Goal: Contribute content

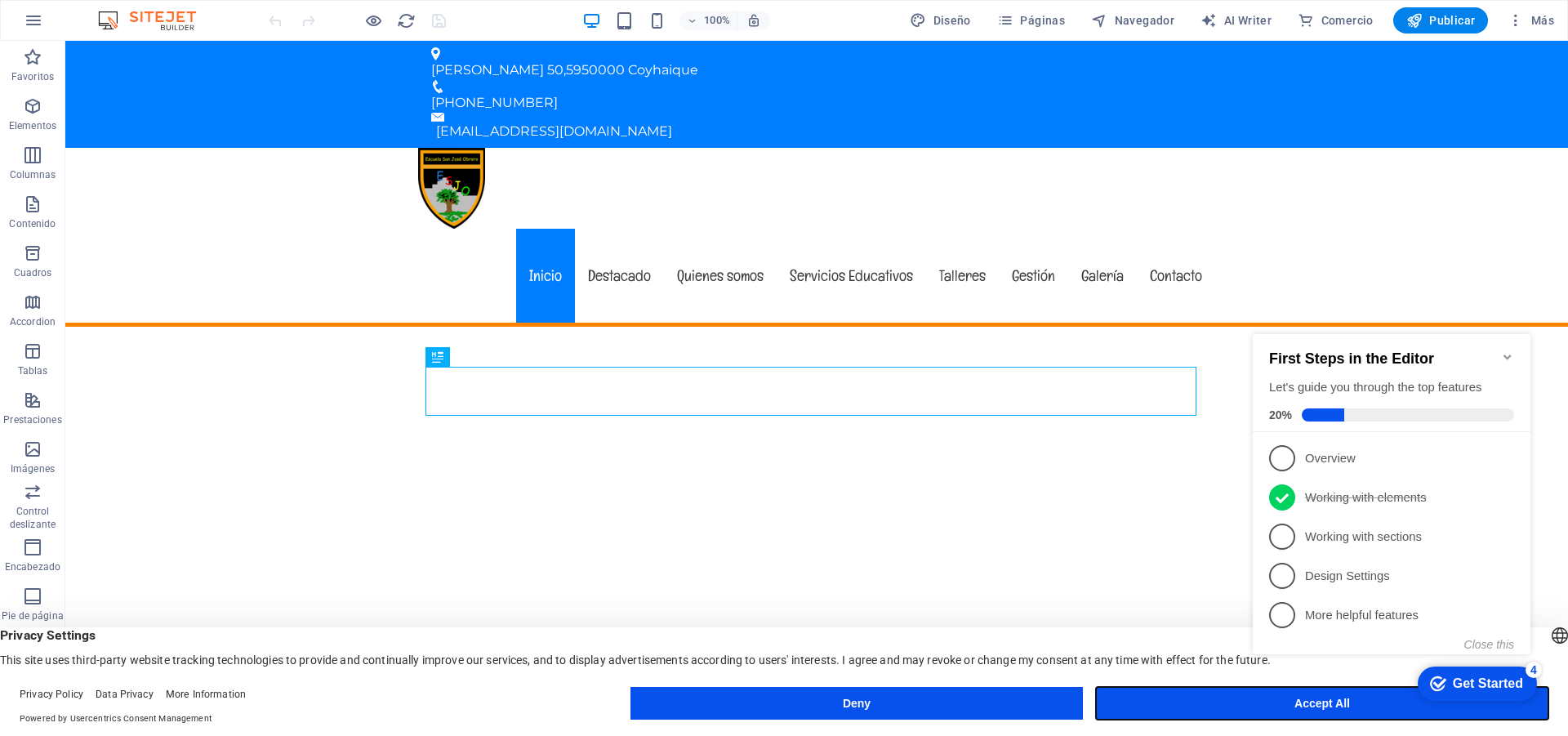
drag, startPoint x: 772, startPoint y: 6, endPoint x: 1210, endPoint y: 707, distance: 826.6
click at [1210, 707] on button "Accept All" at bounding box center [1323, 703] width 453 height 33
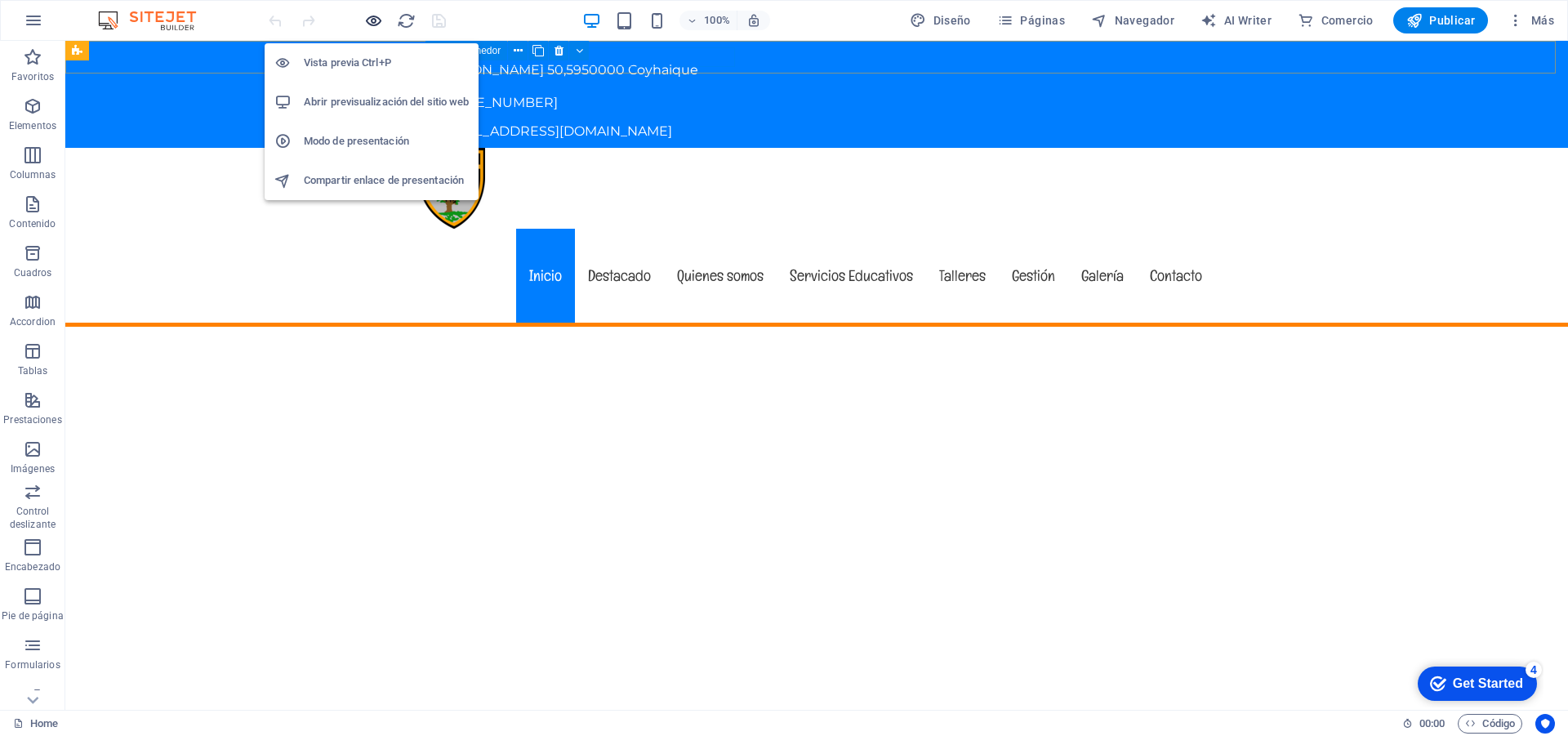
click at [369, 20] on icon "button" at bounding box center [374, 21] width 19 height 19
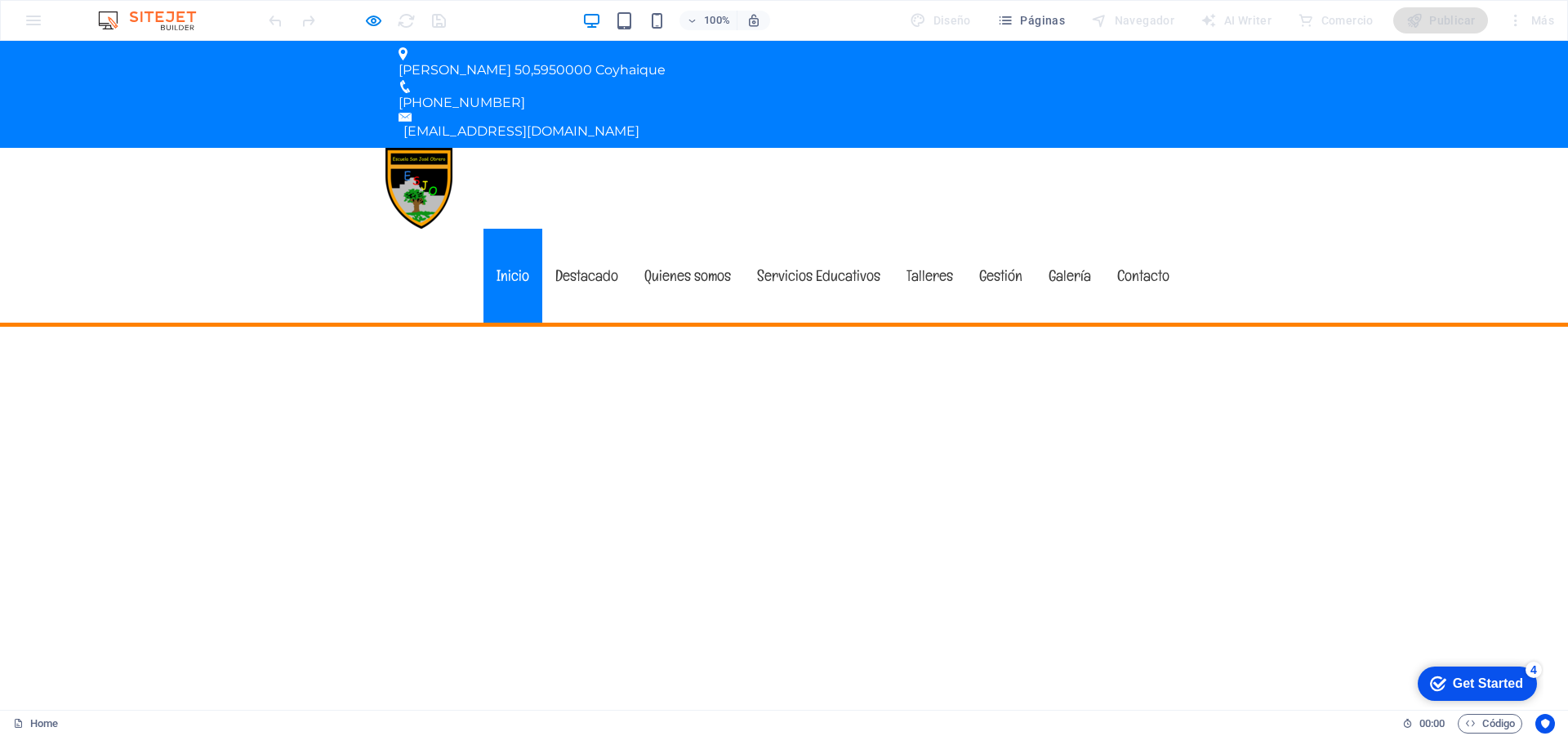
drag, startPoint x: 1568, startPoint y: 168, endPoint x: 1472, endPoint y: 79, distance: 130.9
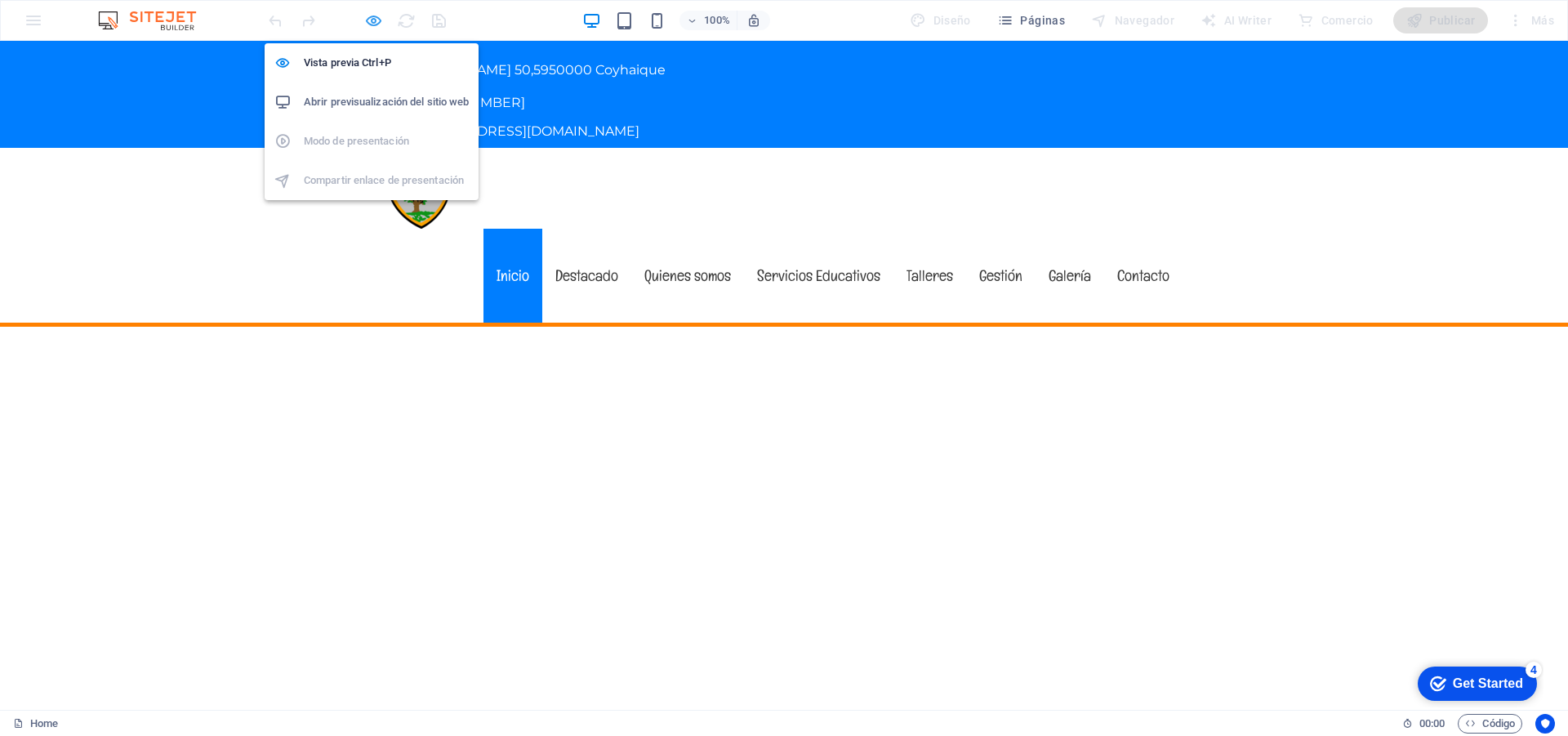
click at [370, 21] on icon "button" at bounding box center [374, 21] width 19 height 19
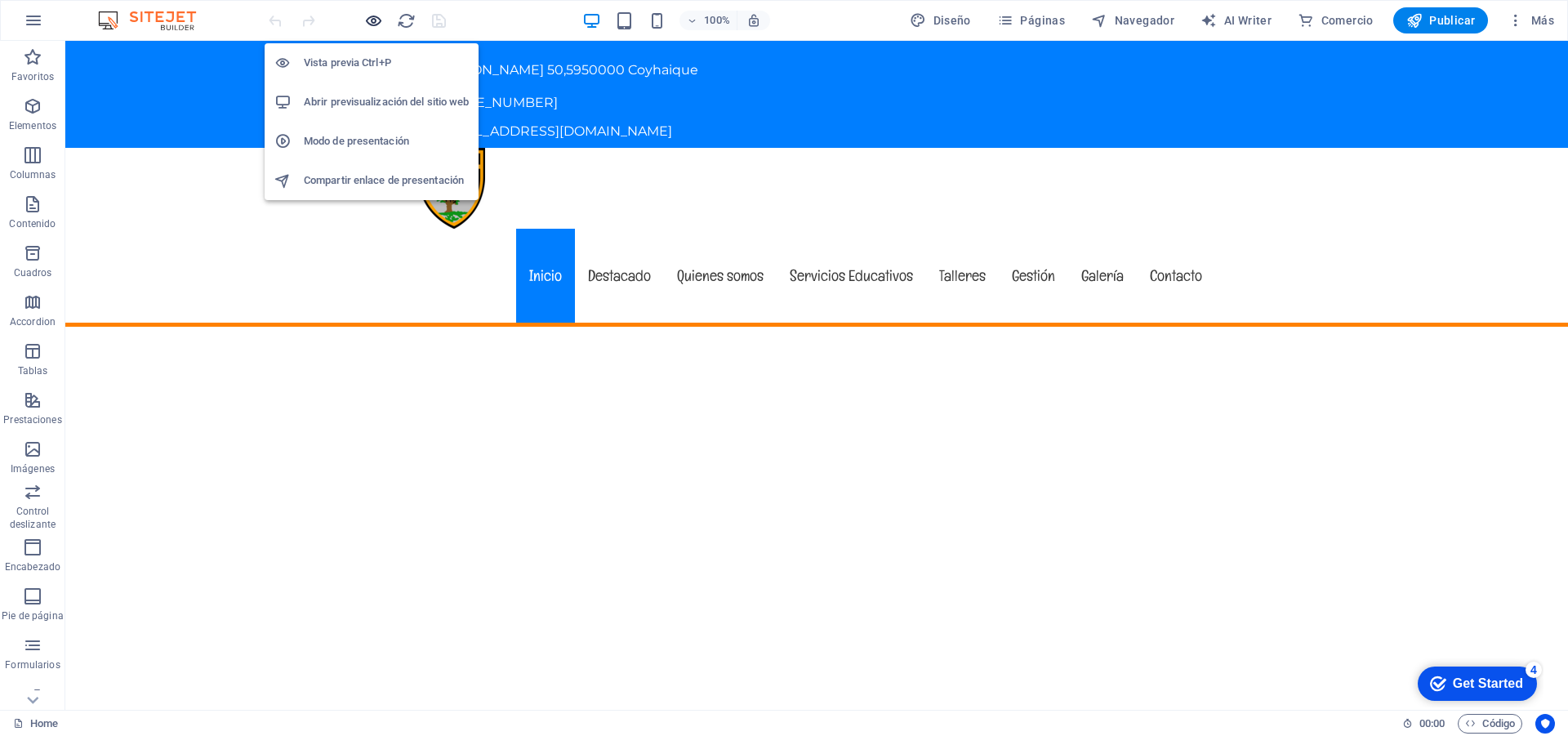
click at [374, 25] on icon "button" at bounding box center [374, 21] width 19 height 19
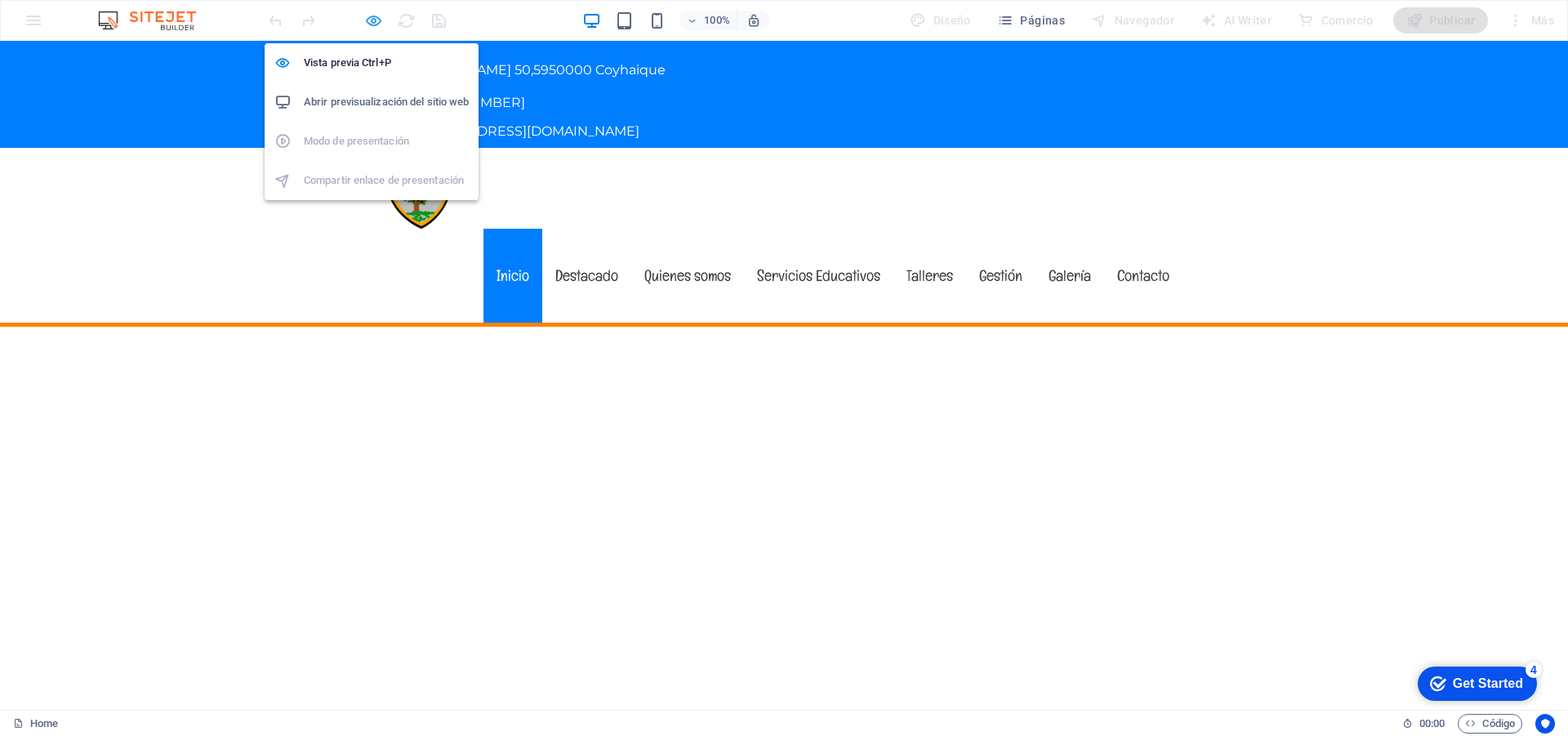
click at [375, 24] on icon "button" at bounding box center [374, 21] width 19 height 19
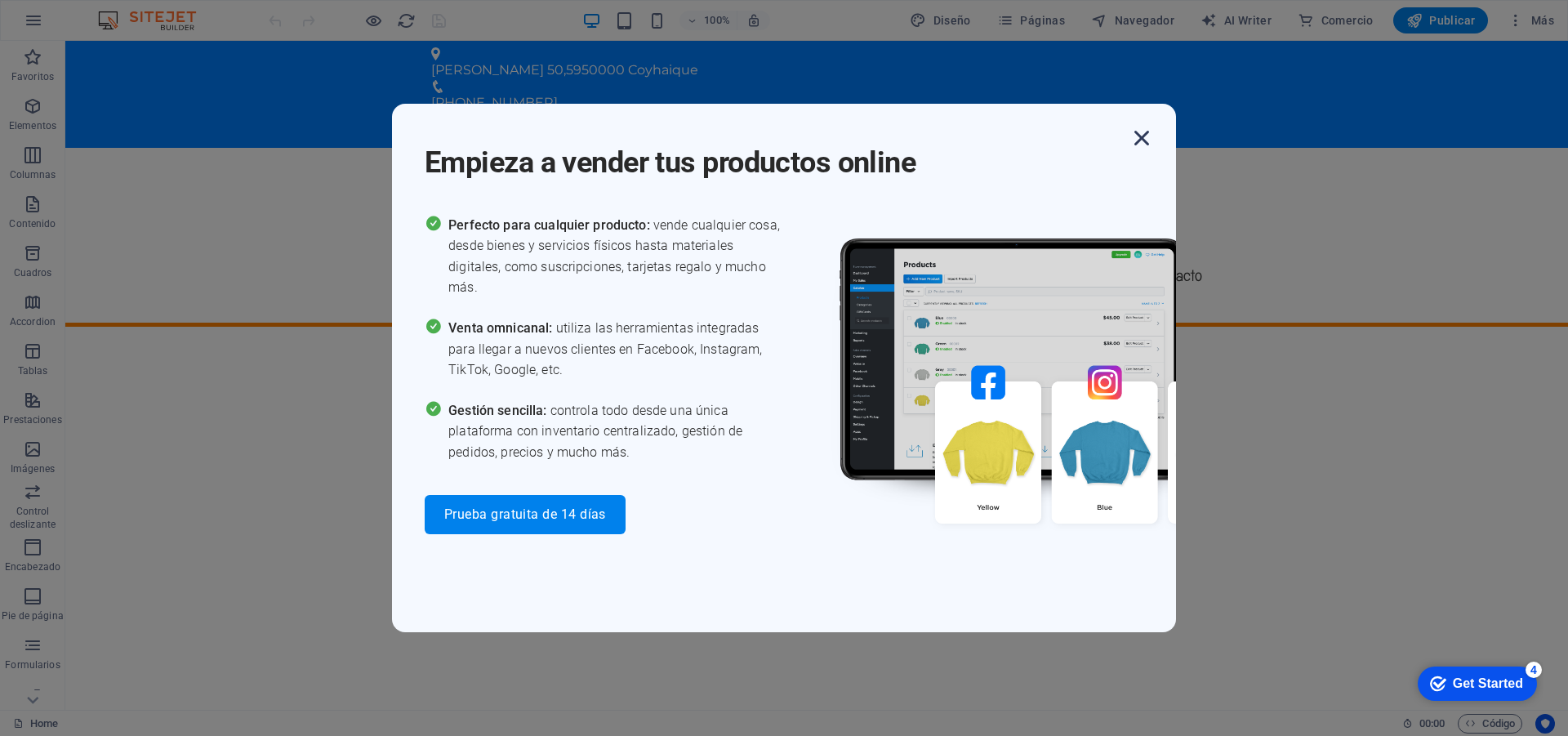
click at [1140, 133] on icon "button" at bounding box center [1142, 138] width 29 height 29
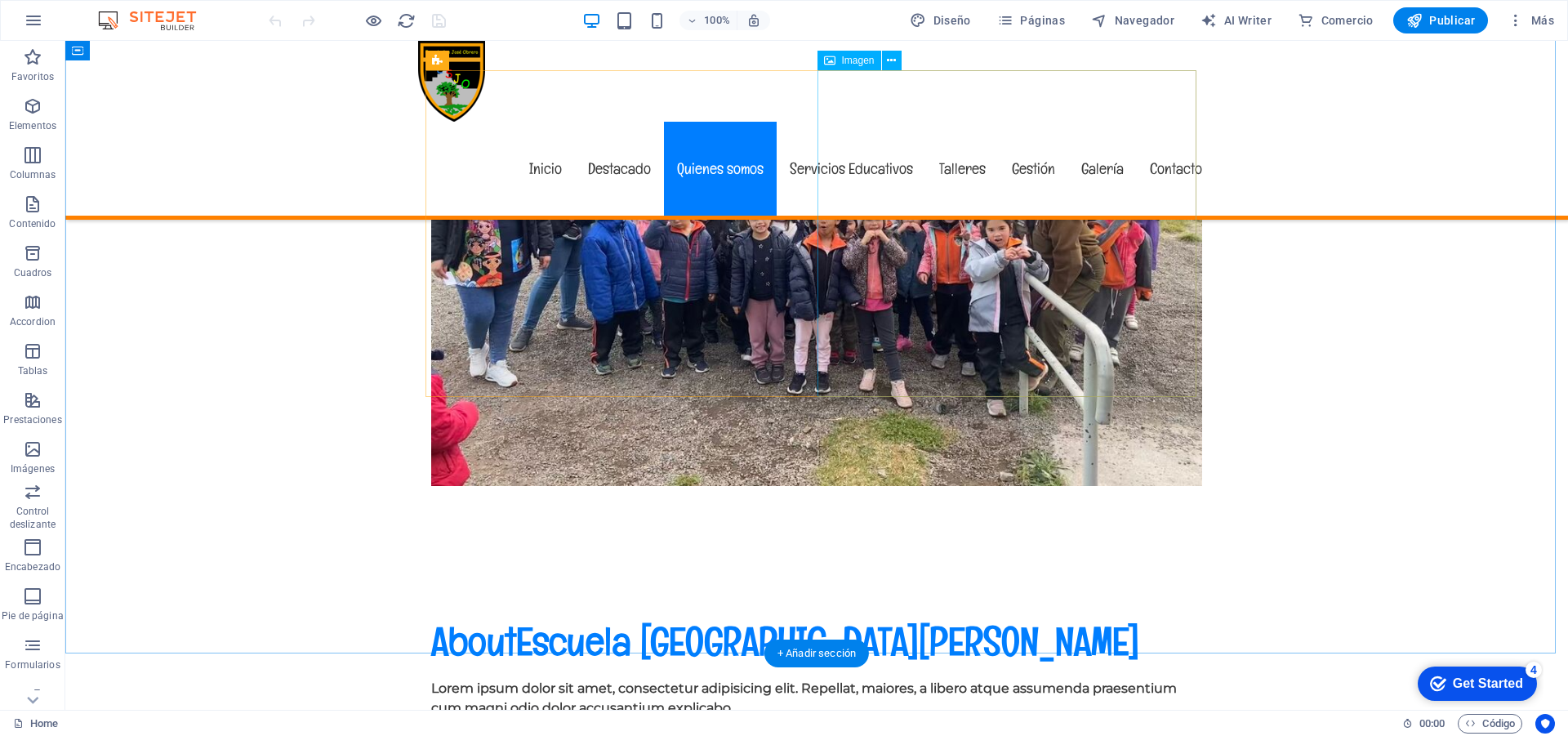
scroll to position [817, 0]
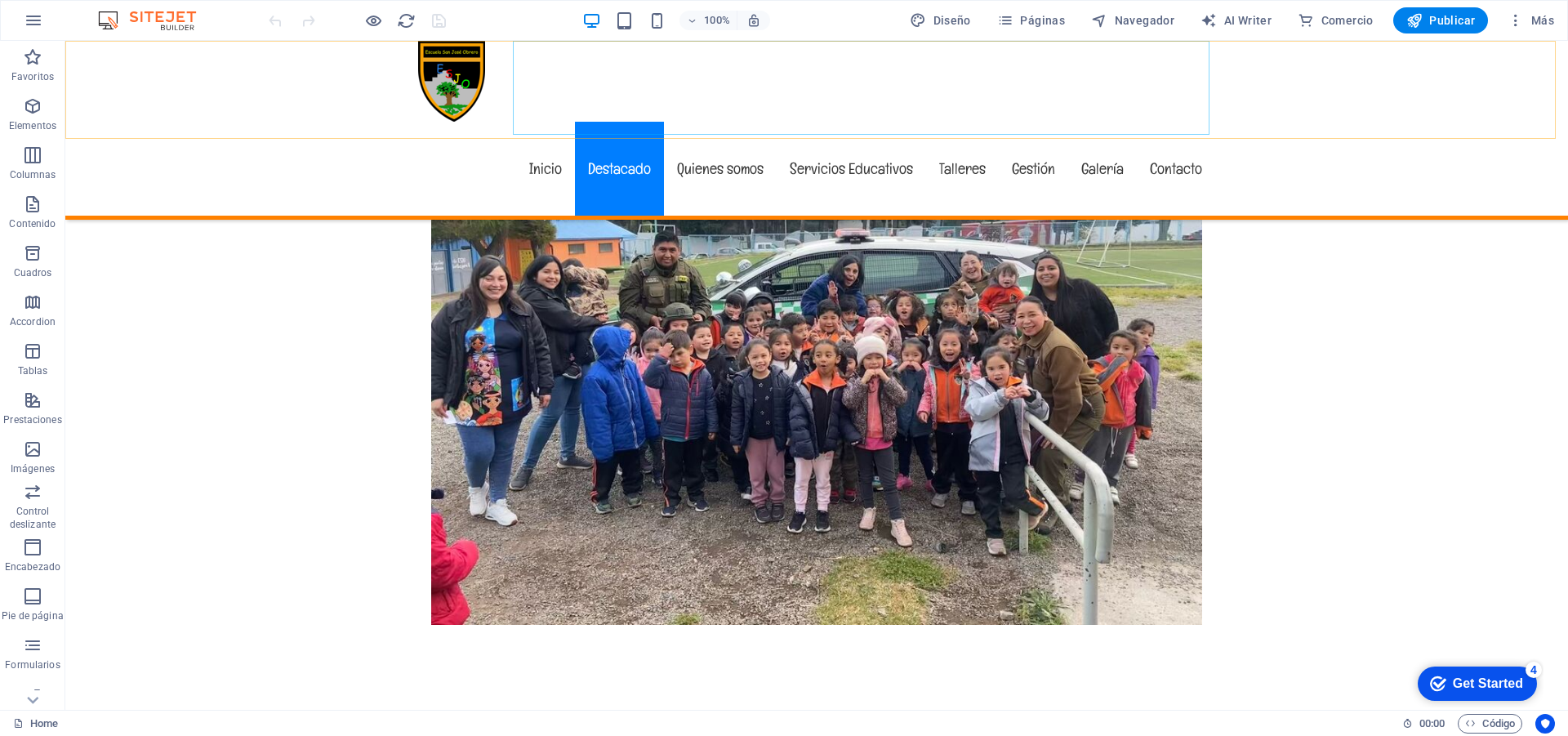
click at [704, 121] on nav "Inicio Destacado Quienes somos Servicios Educativos Talleres Gestión Galería Co…" at bounding box center [817, 168] width 797 height 94
click at [719, 121] on nav "Inicio Destacado Quienes somos Servicios Educativos Talleres Gestión Galería Co…" at bounding box center [817, 168] width 797 height 94
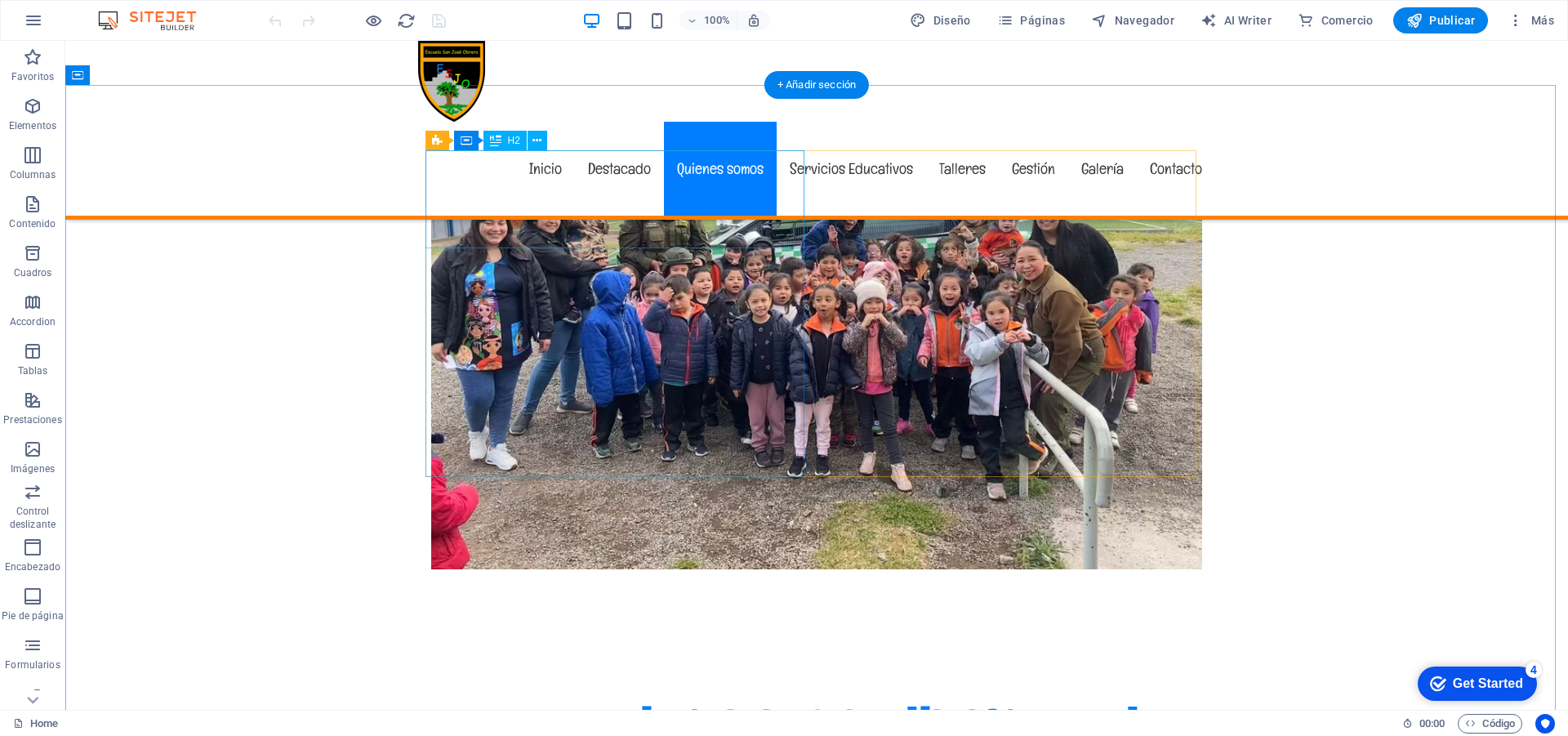
scroll to position [899, 0]
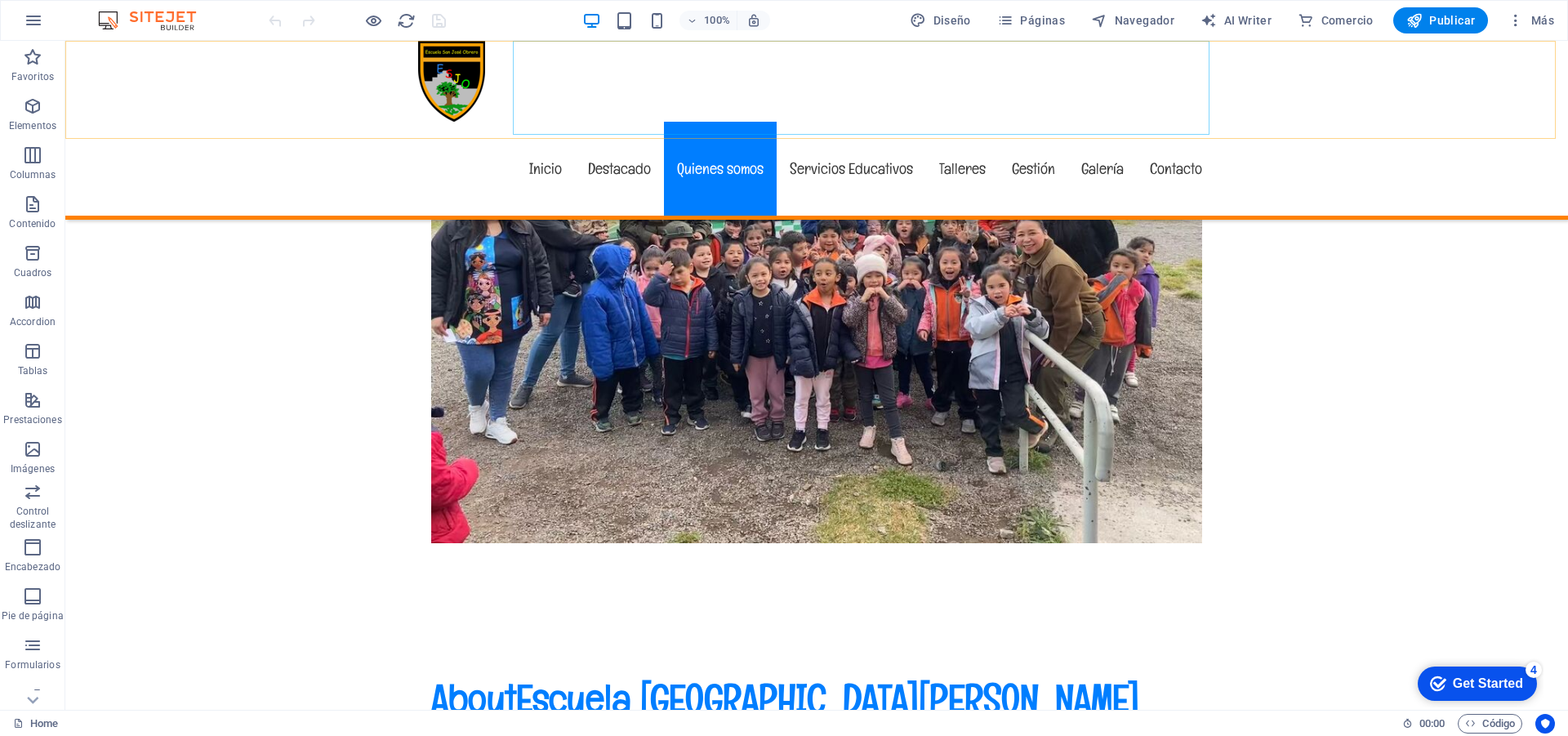
click at [948, 121] on nav "Inicio Destacado Quienes somos Servicios Educativos Talleres Gestión Galería Co…" at bounding box center [817, 168] width 797 height 94
click at [607, 121] on nav "Inicio Destacado Quienes somos Servicios Educativos Talleres Gestión Galería Co…" at bounding box center [817, 168] width 797 height 94
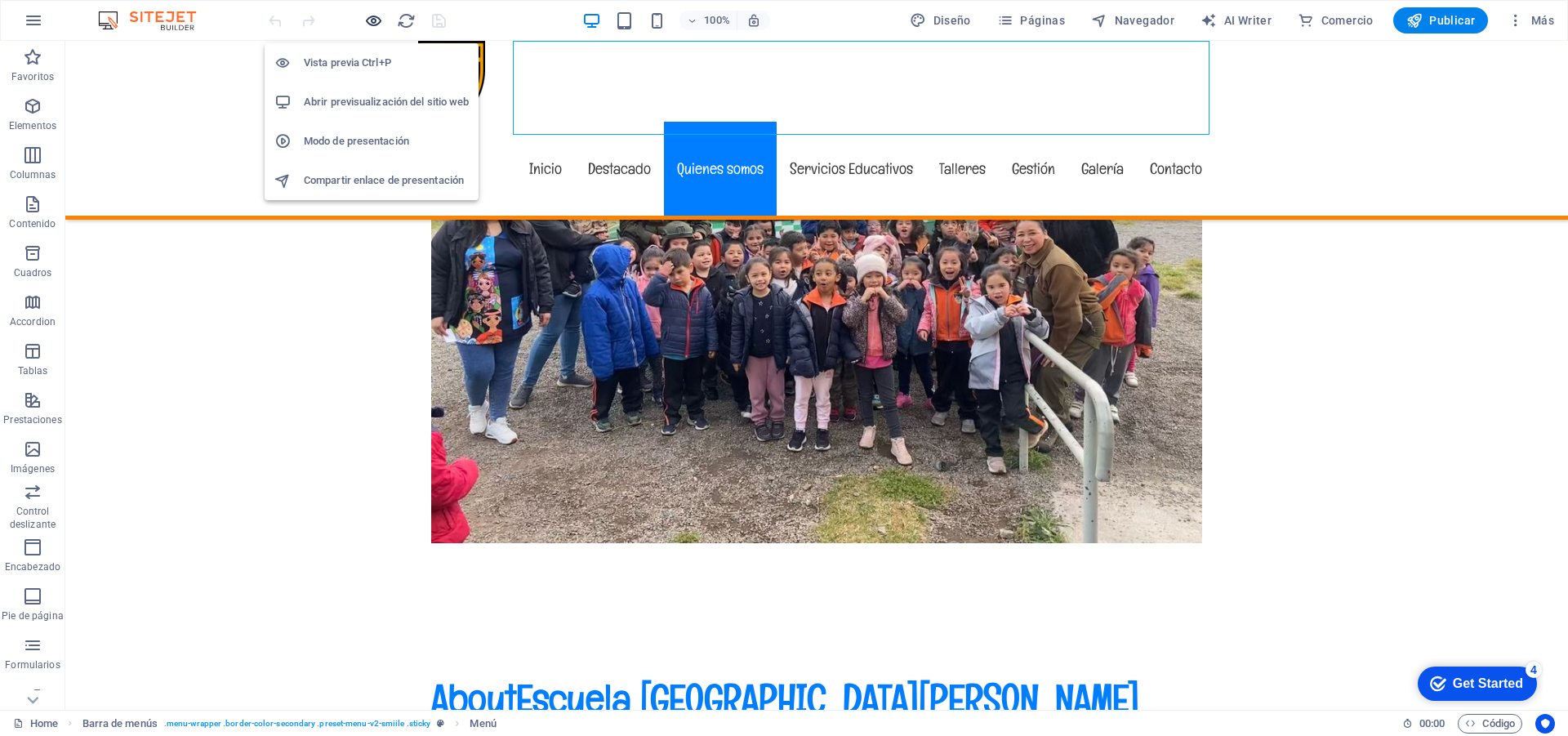
click at [374, 17] on icon "button" at bounding box center [374, 21] width 19 height 19
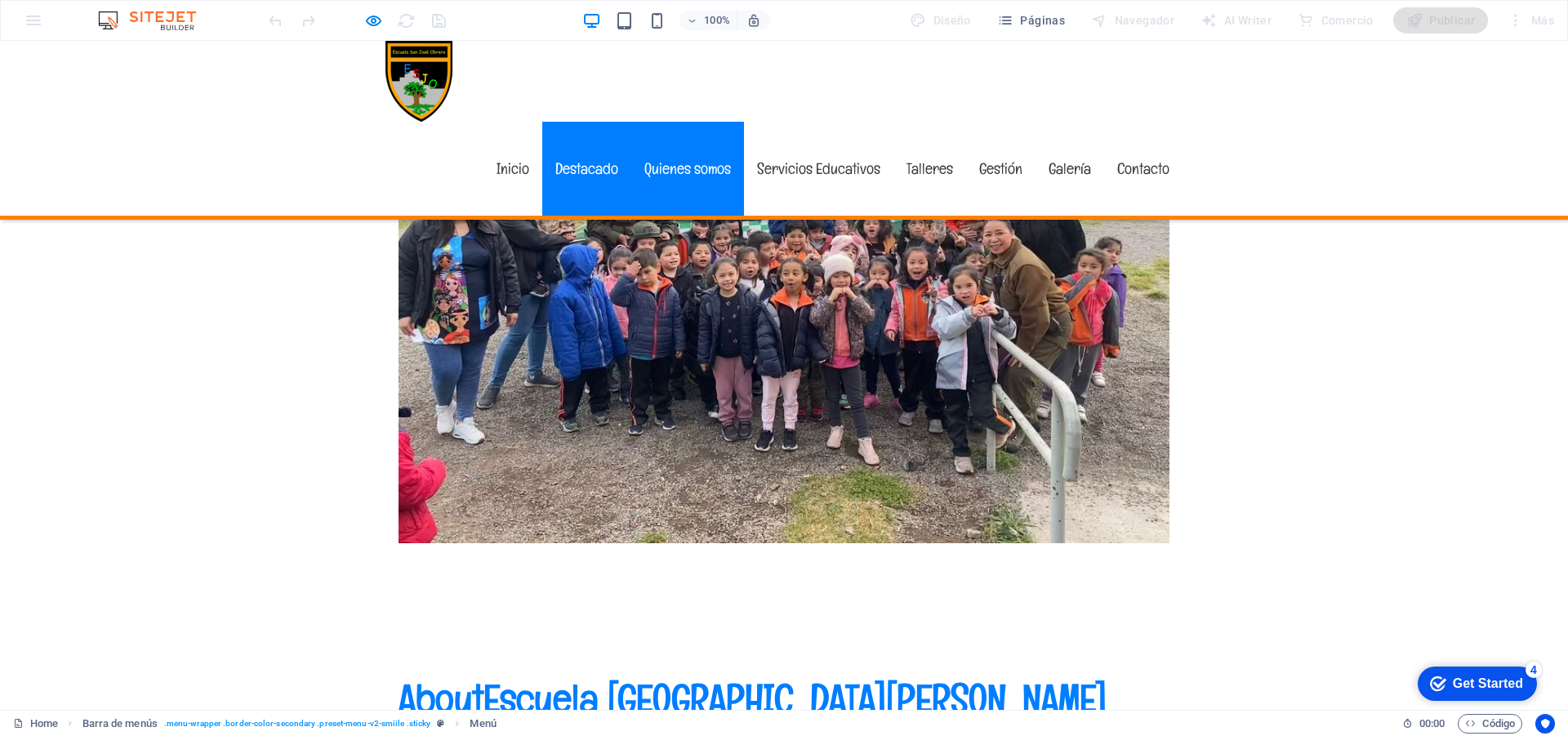
click at [578, 121] on link "Destacado" at bounding box center [586, 168] width 89 height 94
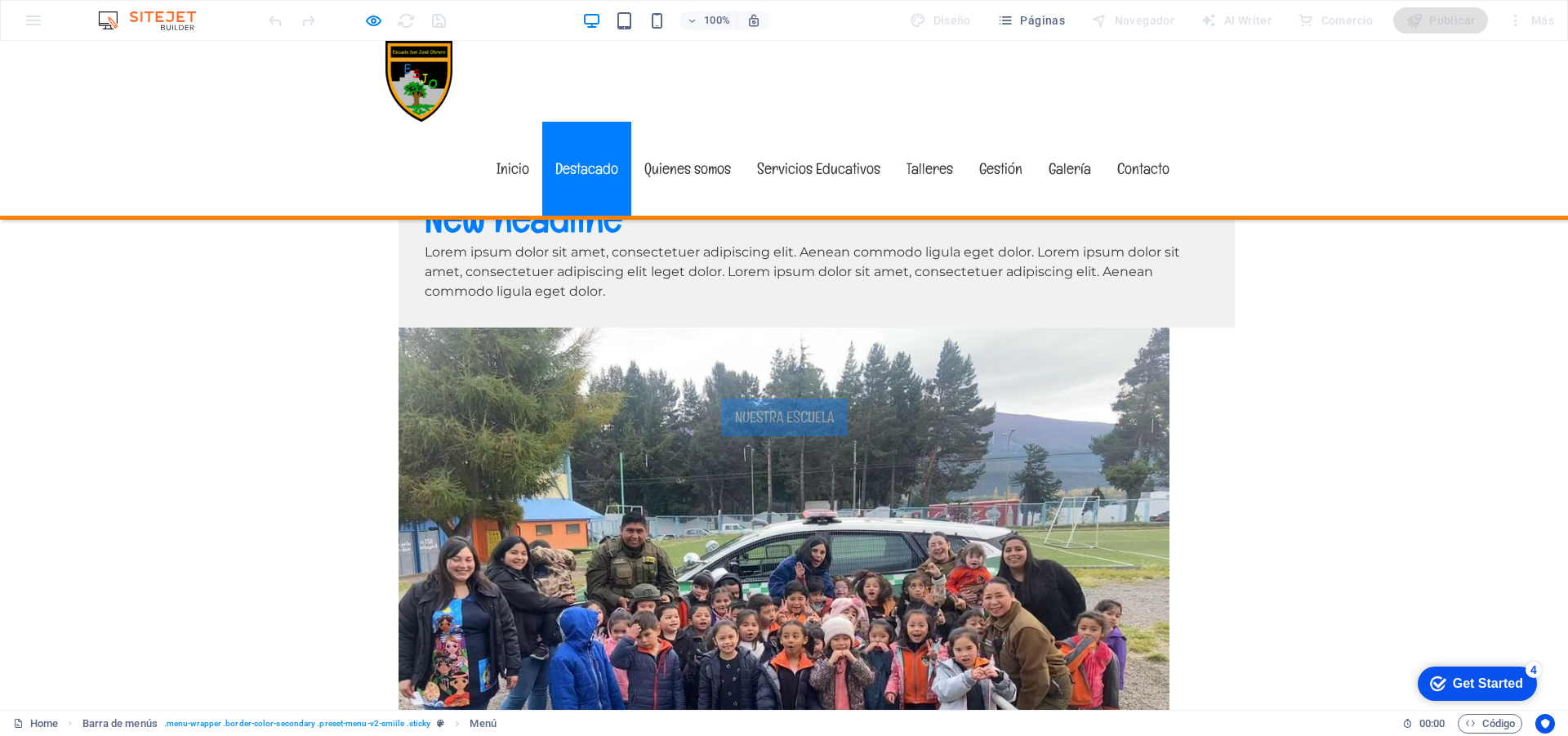
scroll to position [535, 0]
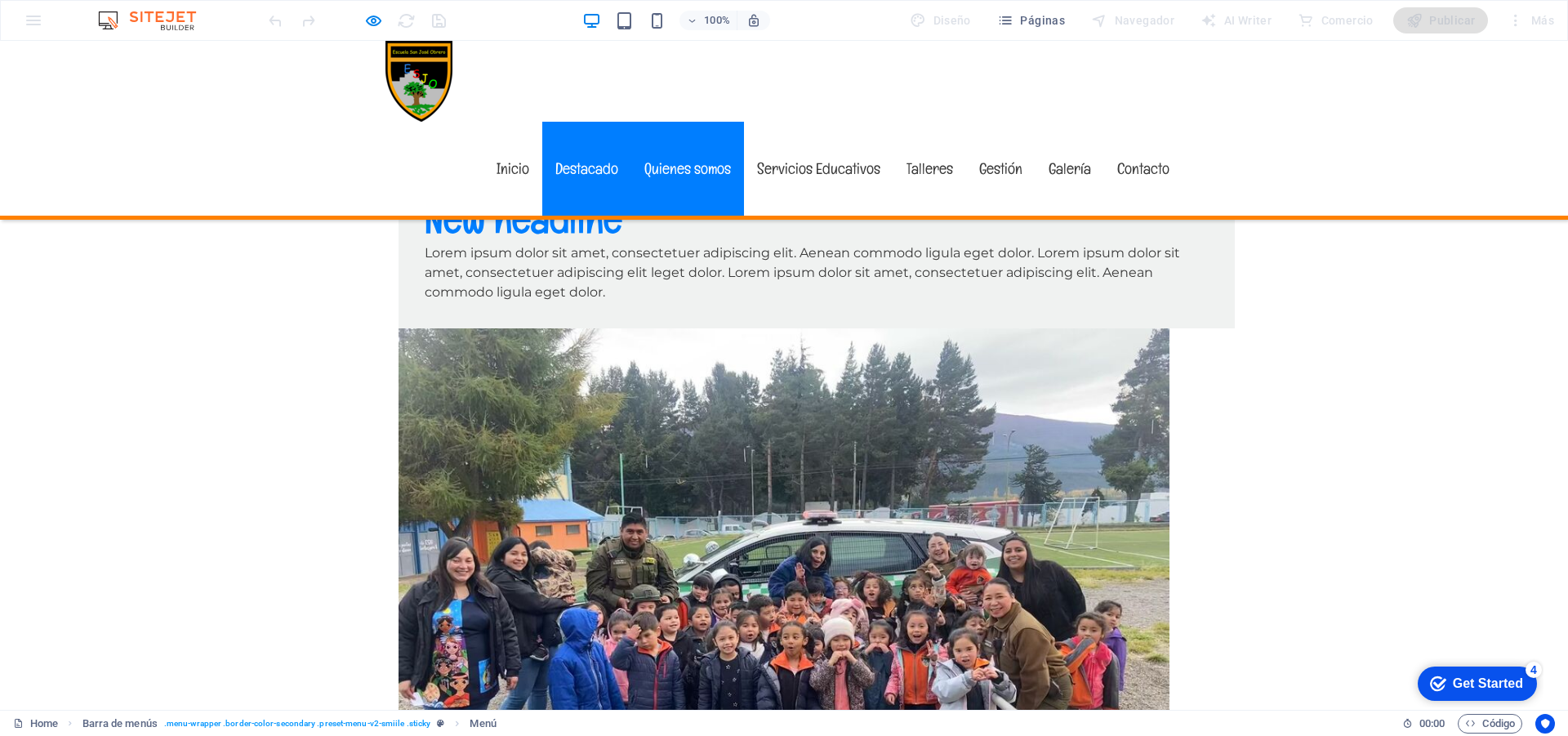
click at [680, 121] on link "Quienes somos" at bounding box center [687, 168] width 113 height 94
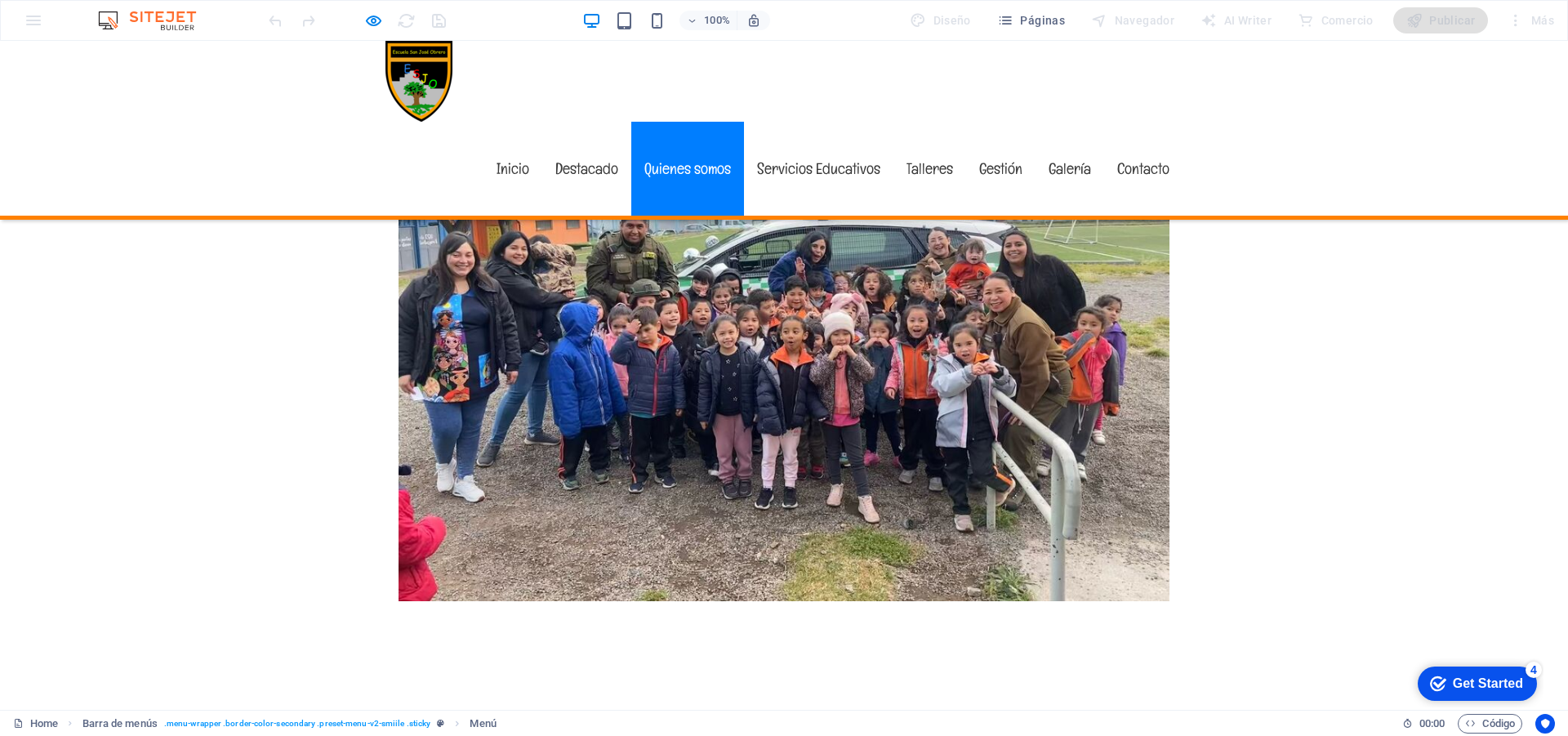
scroll to position [844, 0]
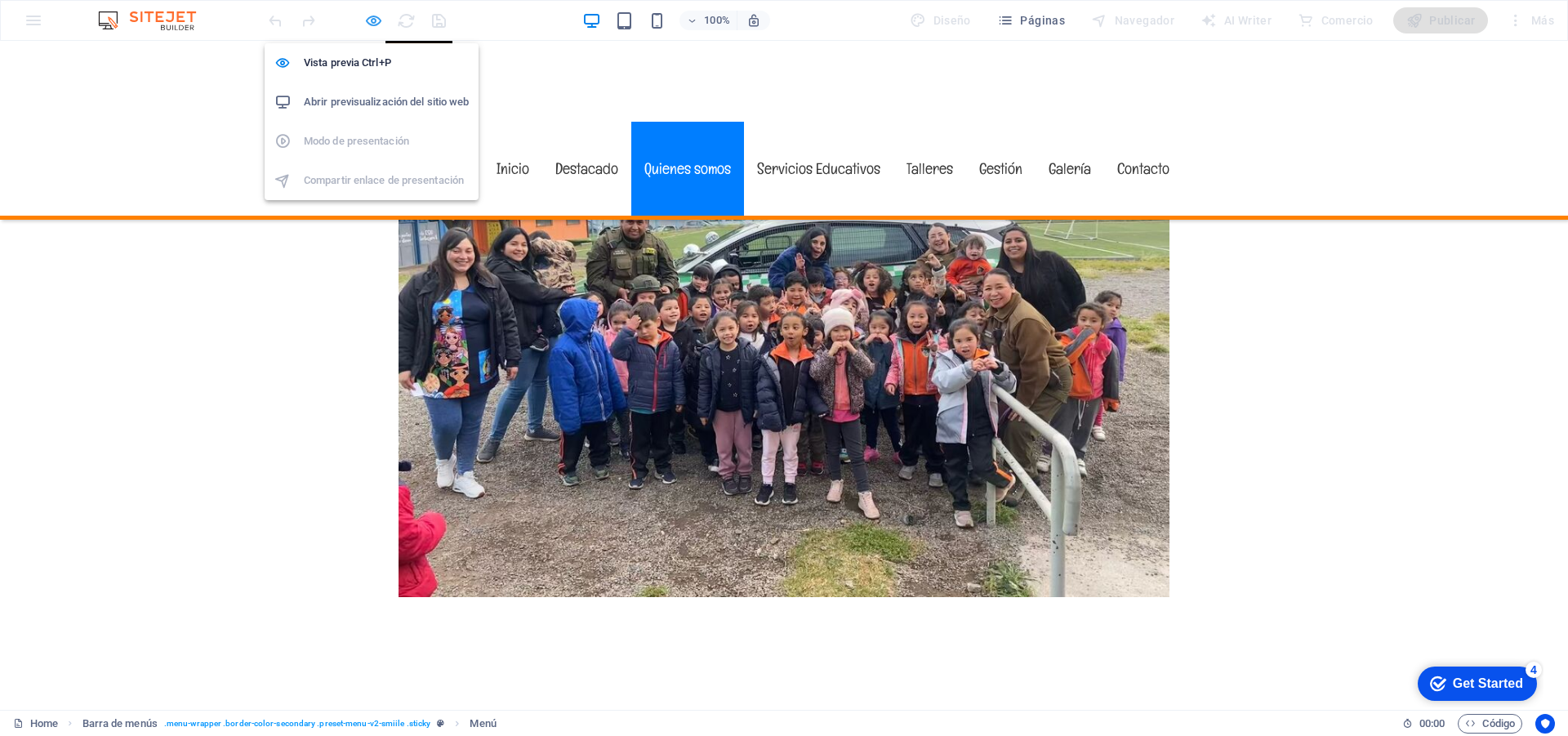
click at [372, 19] on icon "button" at bounding box center [374, 21] width 19 height 19
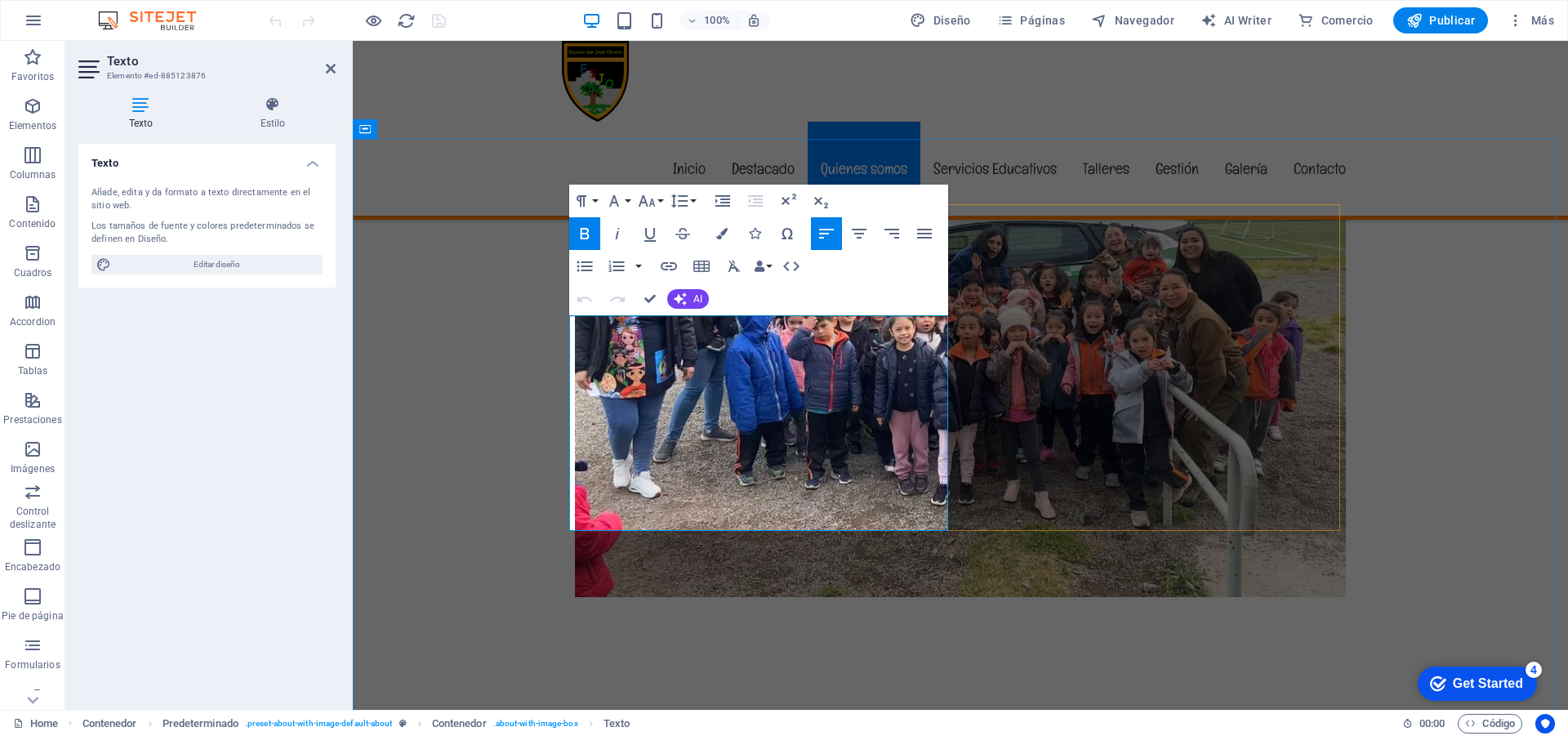
drag, startPoint x: 572, startPoint y: 322, endPoint x: 832, endPoint y: 518, distance: 325.6
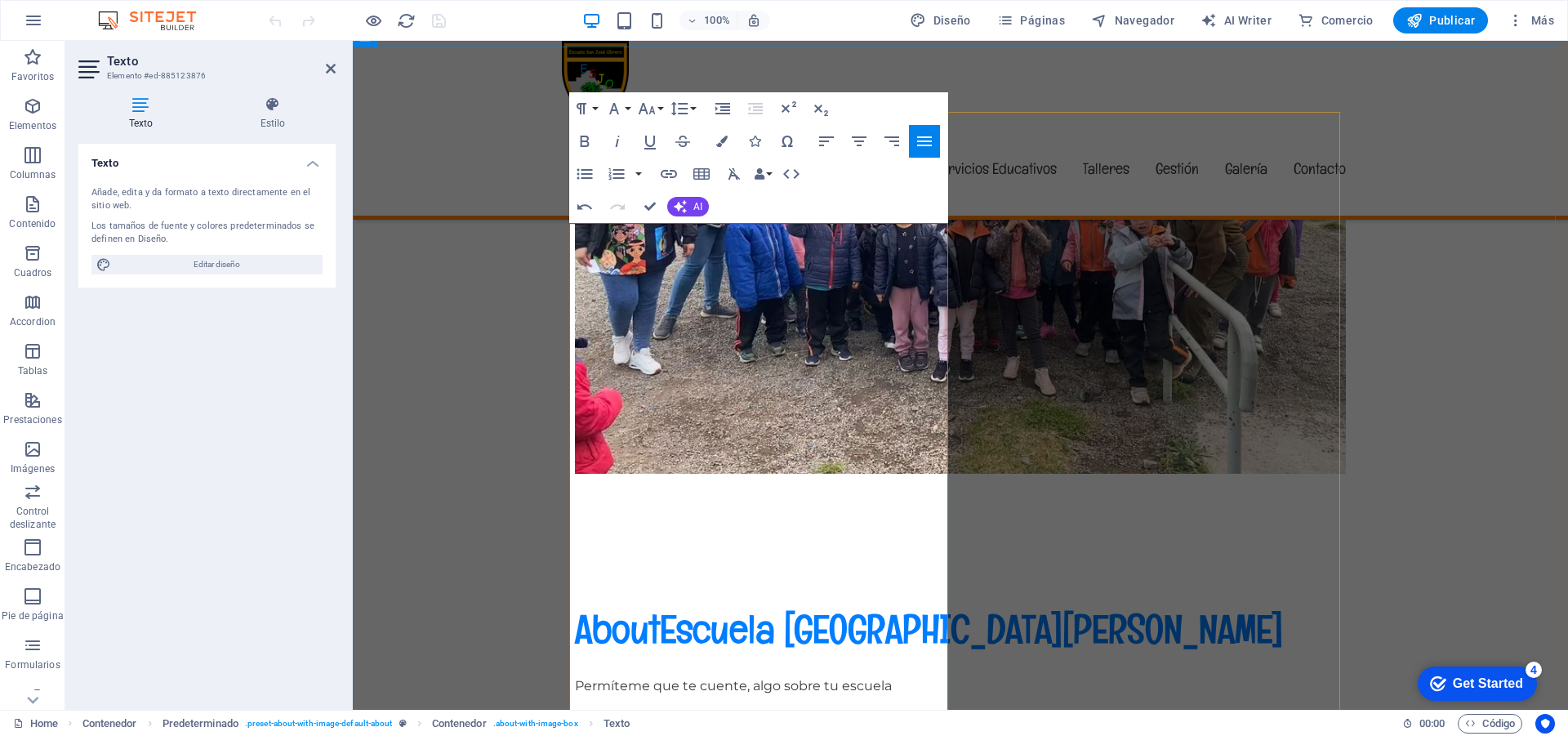
scroll to position [1263, 0]
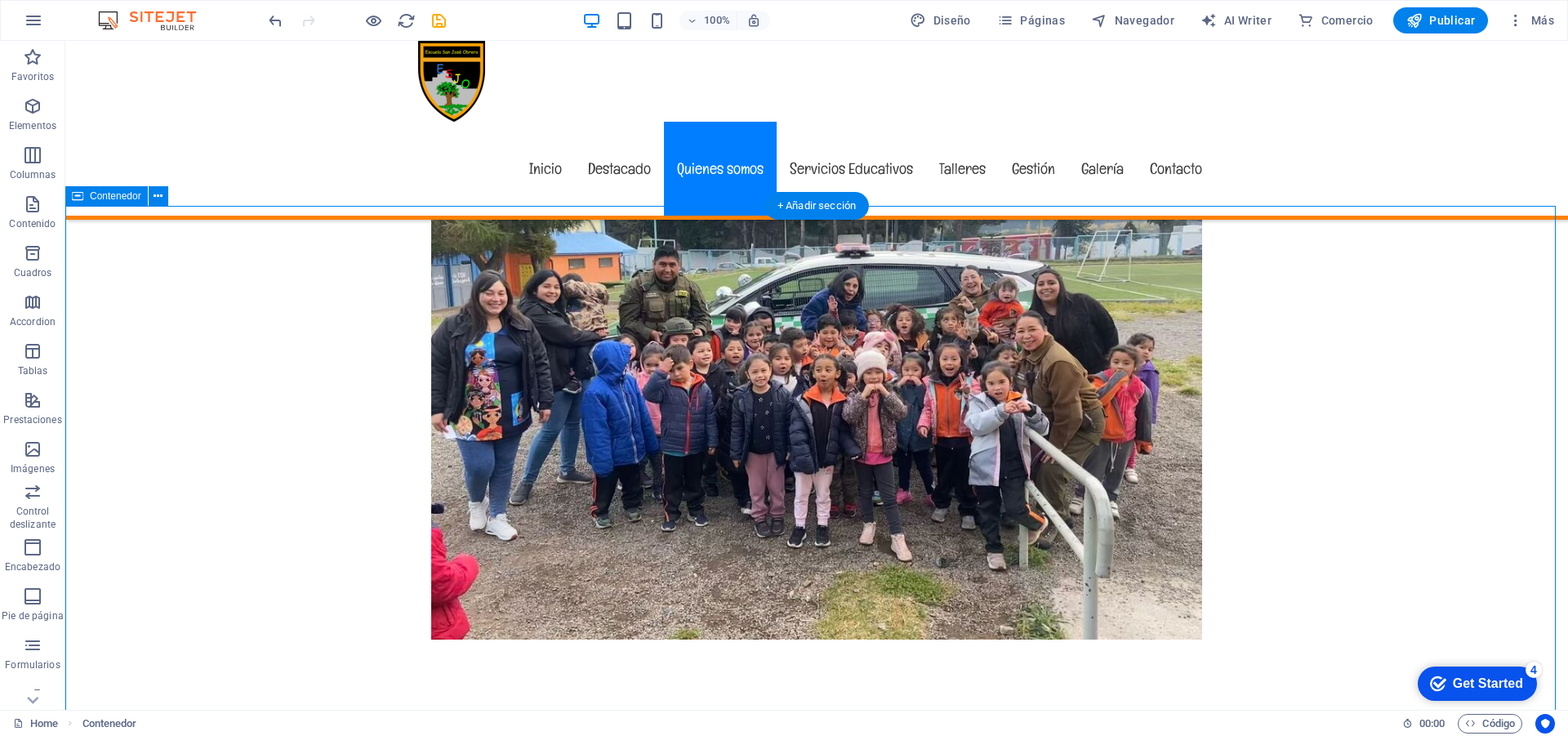
scroll to position [854, 0]
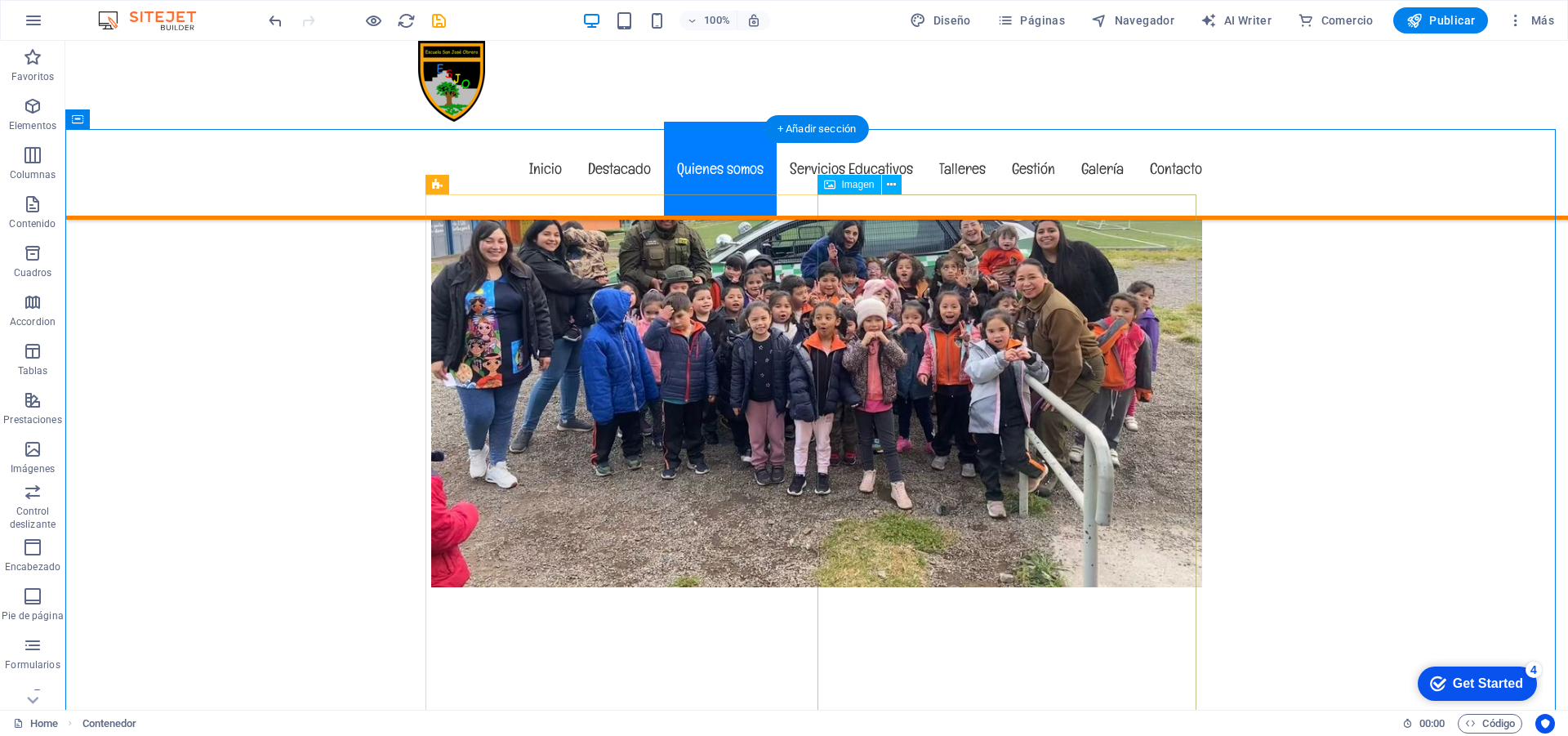
click at [852, 185] on span "Imagen" at bounding box center [858, 184] width 33 height 9
click at [893, 181] on icon at bounding box center [891, 185] width 9 height 17
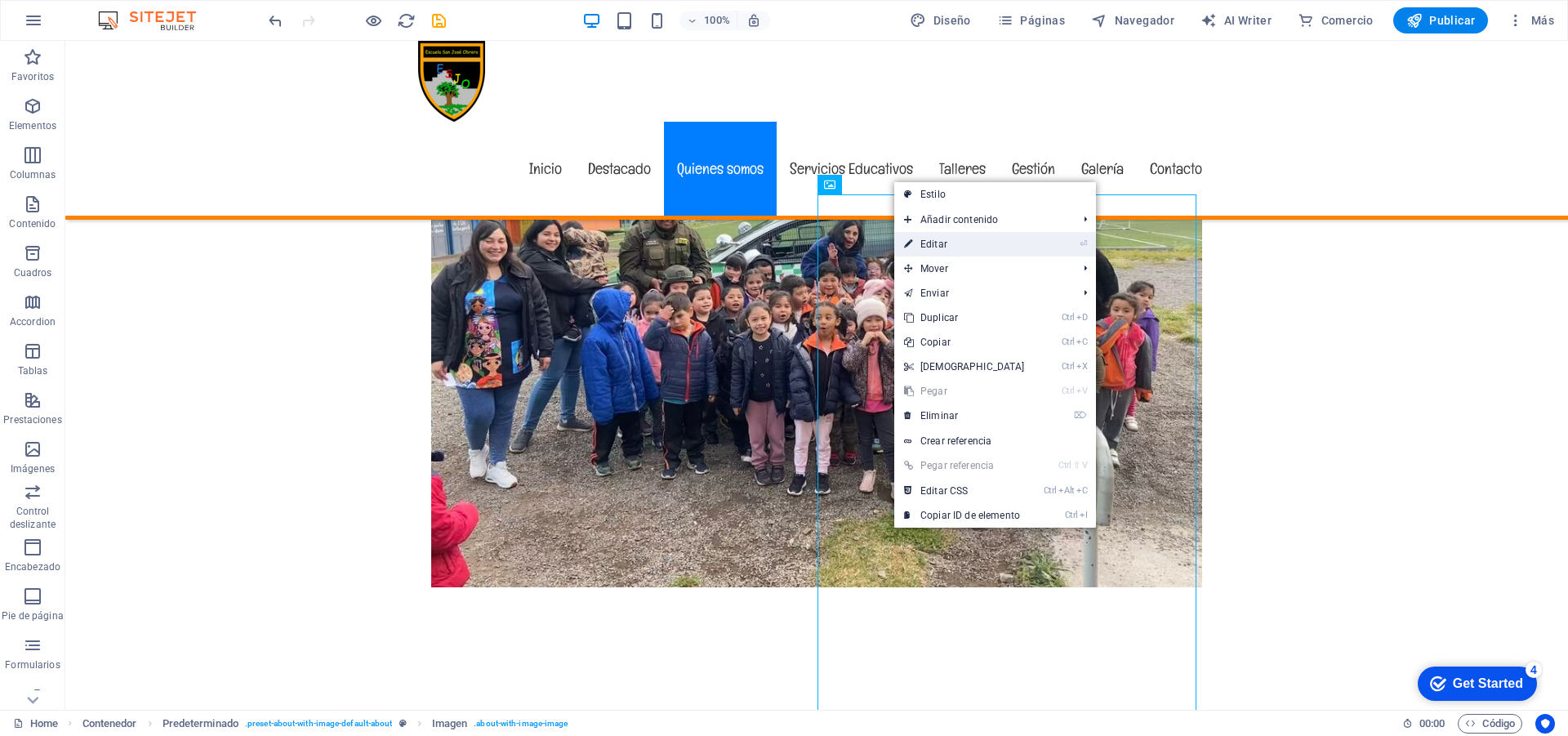
click at [936, 244] on link "⏎ Editar" at bounding box center [964, 244] width 140 height 24
select select "%"
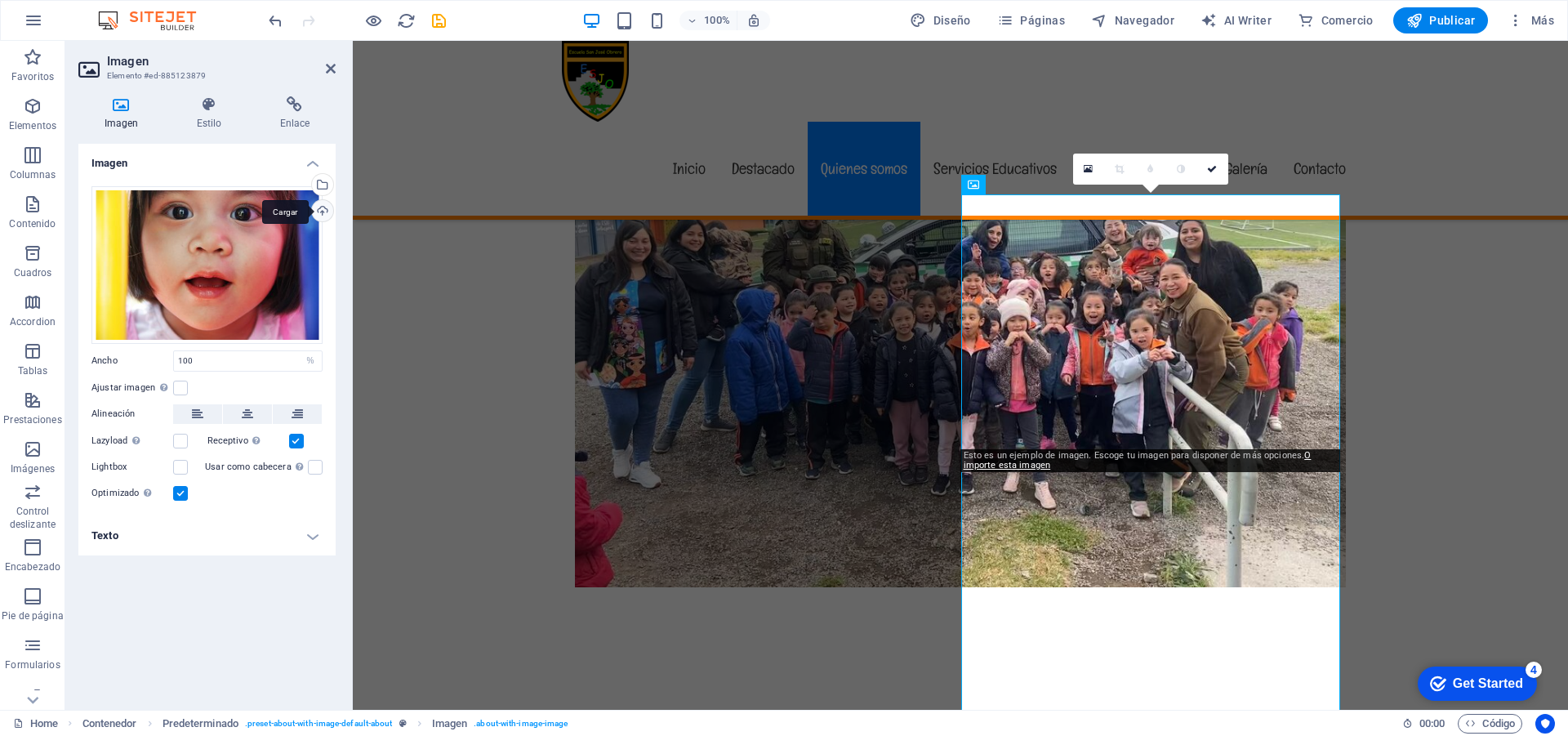
click at [320, 207] on div "Cargar" at bounding box center [321, 212] width 24 height 24
